Goal: Task Accomplishment & Management: Manage account settings

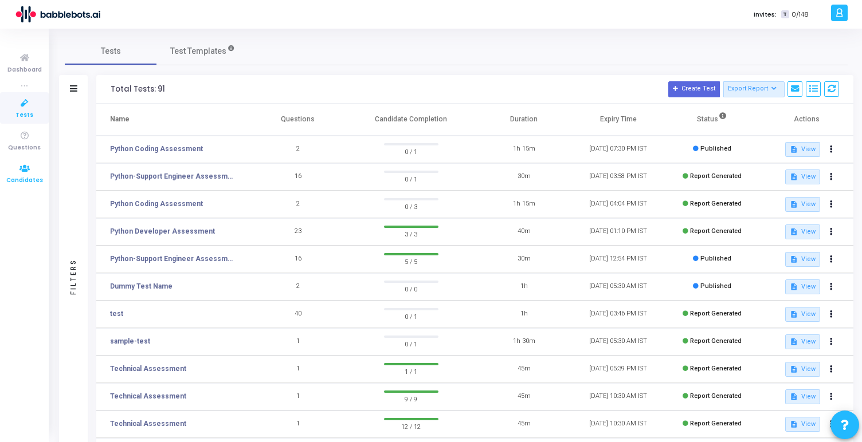
click at [23, 176] on span "Candidates" at bounding box center [24, 181] width 37 height 10
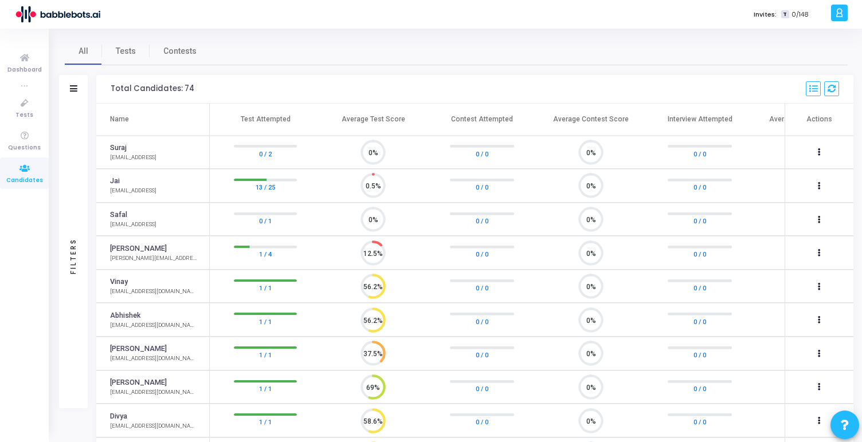
click at [835, 15] on icon at bounding box center [839, 12] width 9 height 13
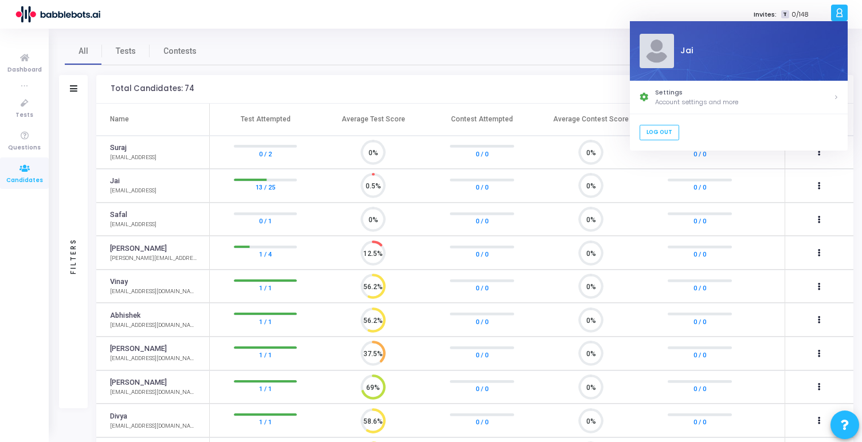
click at [835, 15] on icon at bounding box center [839, 12] width 9 height 13
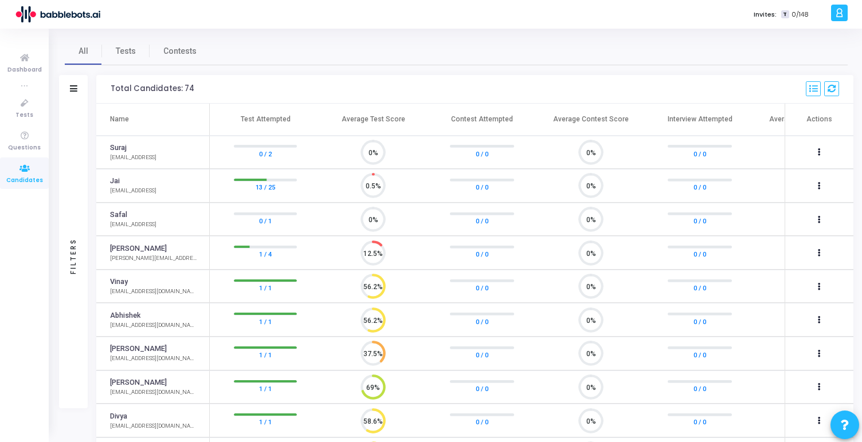
click at [834, 19] on div at bounding box center [839, 13] width 17 height 17
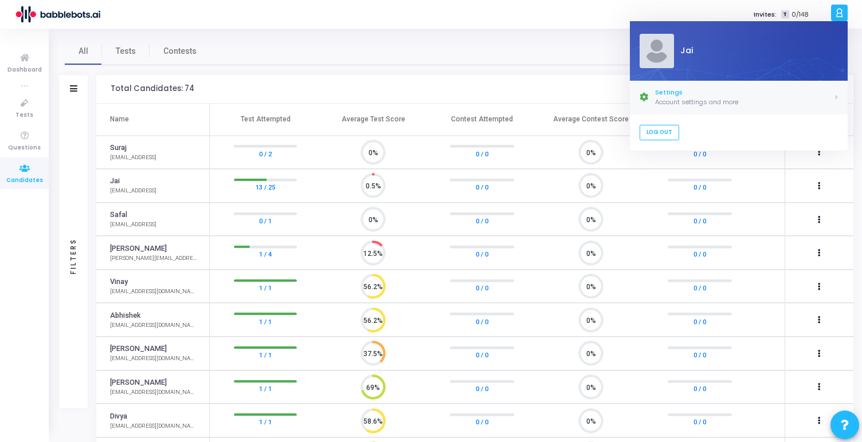
click at [701, 89] on div "Settings" at bounding box center [744, 93] width 178 height 10
select select "91"
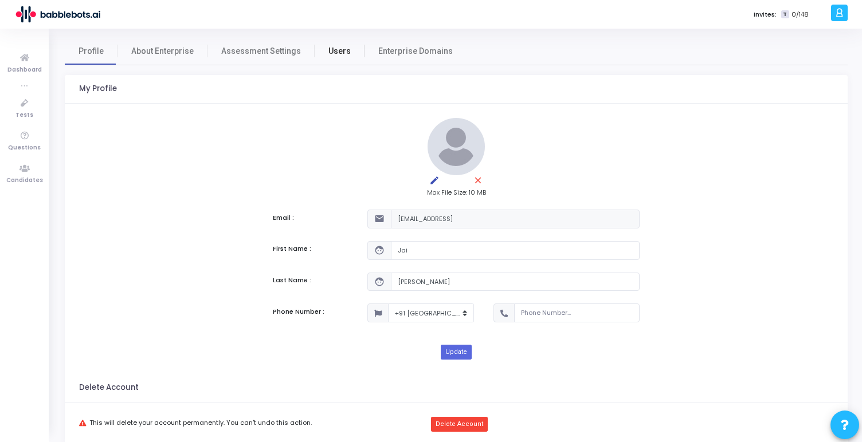
click at [328, 49] on span "Users" at bounding box center [339, 51] width 22 height 12
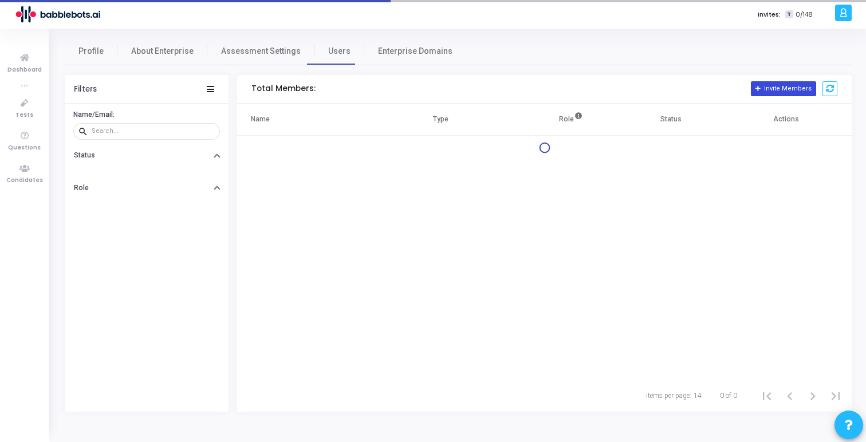
click at [762, 89] on icon at bounding box center [759, 89] width 6 height 6
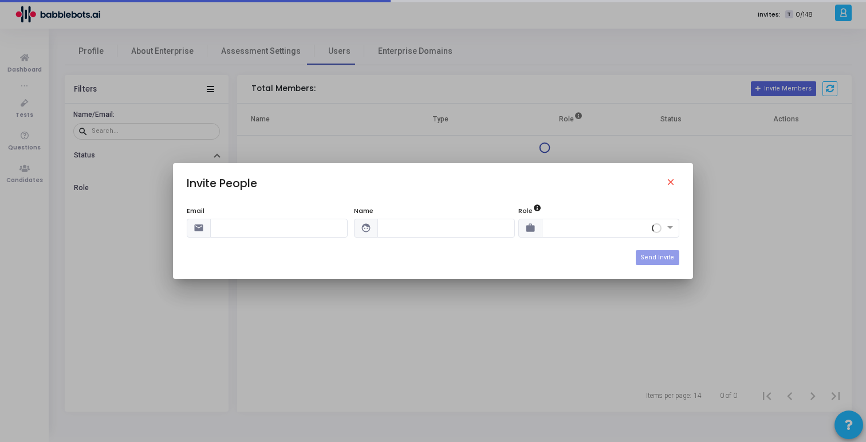
click at [639, 164] on mat-dialog-container "Invite People close Email email Name face Role work Send Invite" at bounding box center [433, 221] width 520 height 116
click at [668, 180] on mat-icon "close" at bounding box center [673, 184] width 14 height 14
